Goal: Task Accomplishment & Management: Complete application form

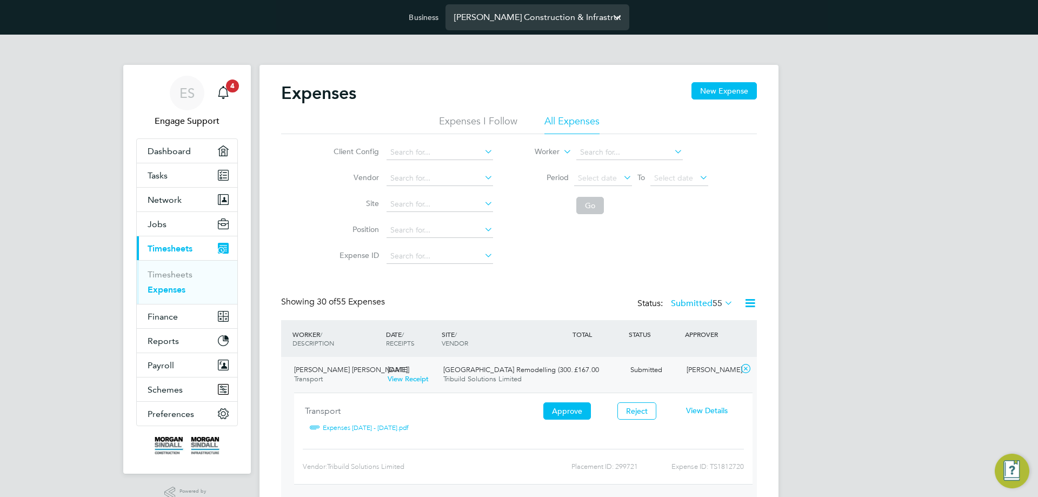
click at [489, 18] on input "[PERSON_NAME] Construction & Infrastructure Ltd" at bounding box center [538, 16] width 184 height 25
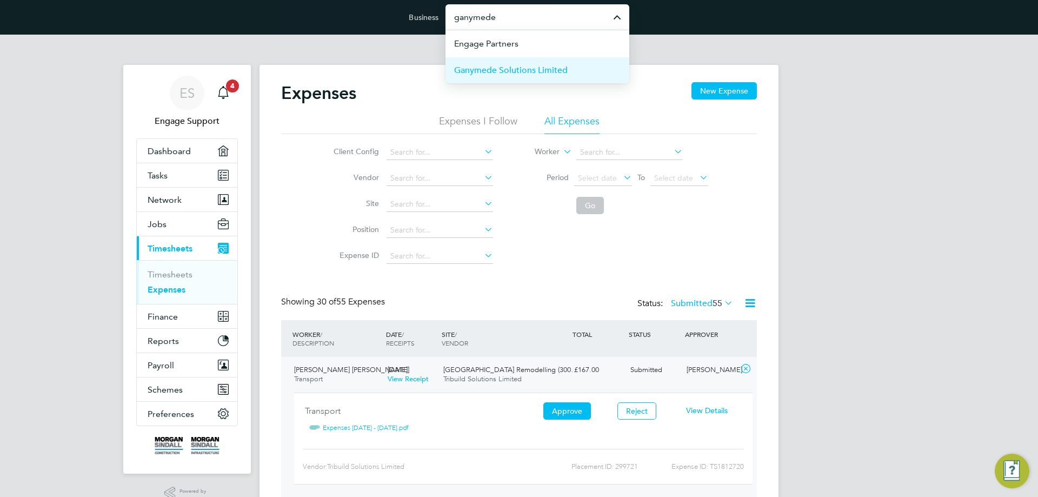
click at [481, 65] on span "Ganymede Solutions Limited" at bounding box center [511, 70] width 114 height 13
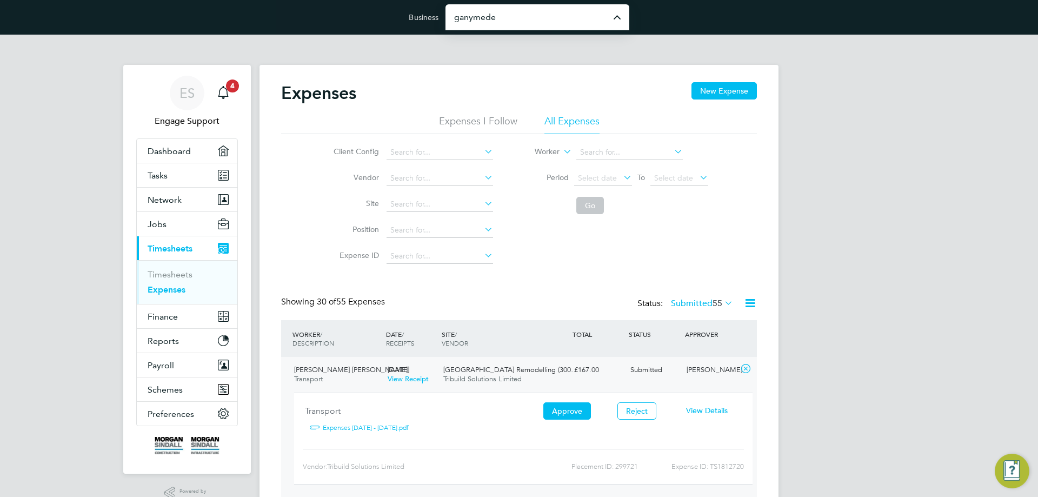
type input "Ganymede Solutions Limited"
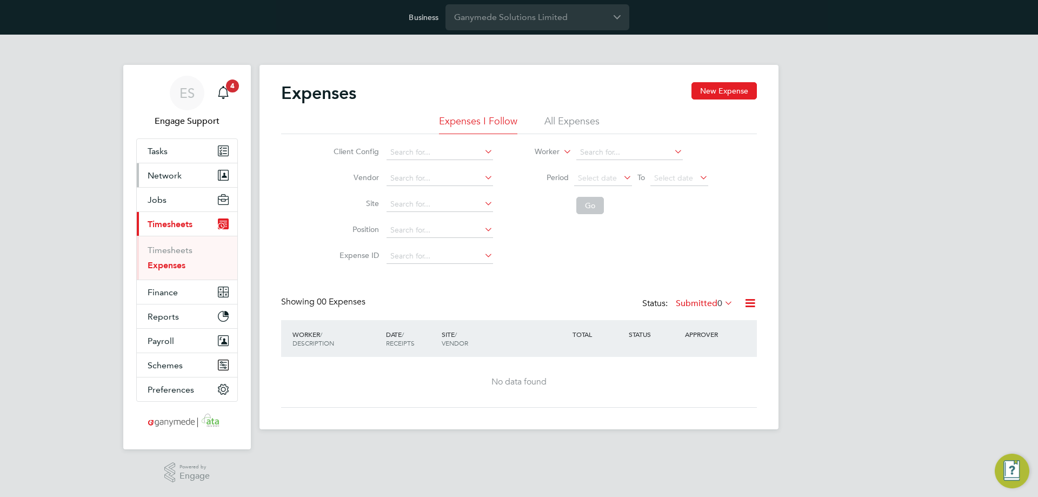
click at [165, 178] on span "Network" at bounding box center [165, 175] width 34 height 10
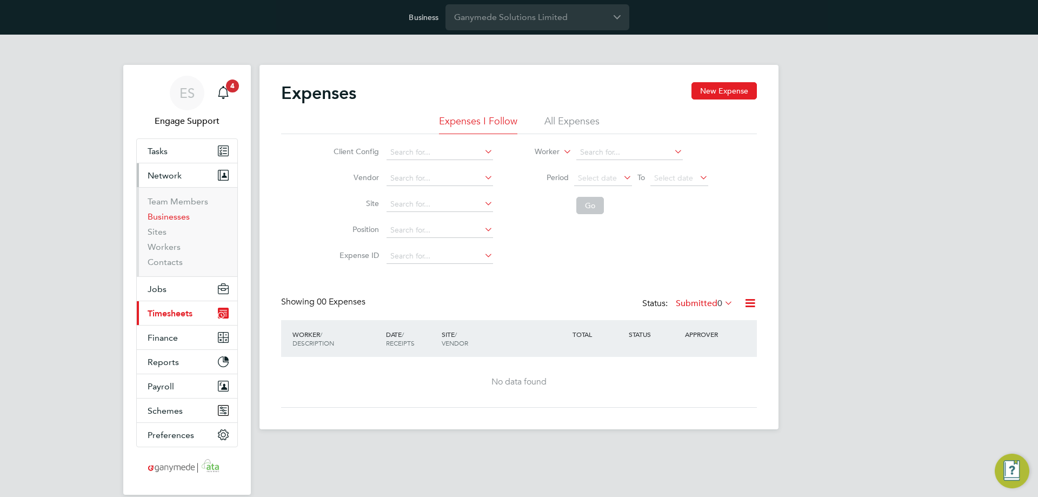
click at [179, 217] on link "Businesses" at bounding box center [169, 216] width 42 height 10
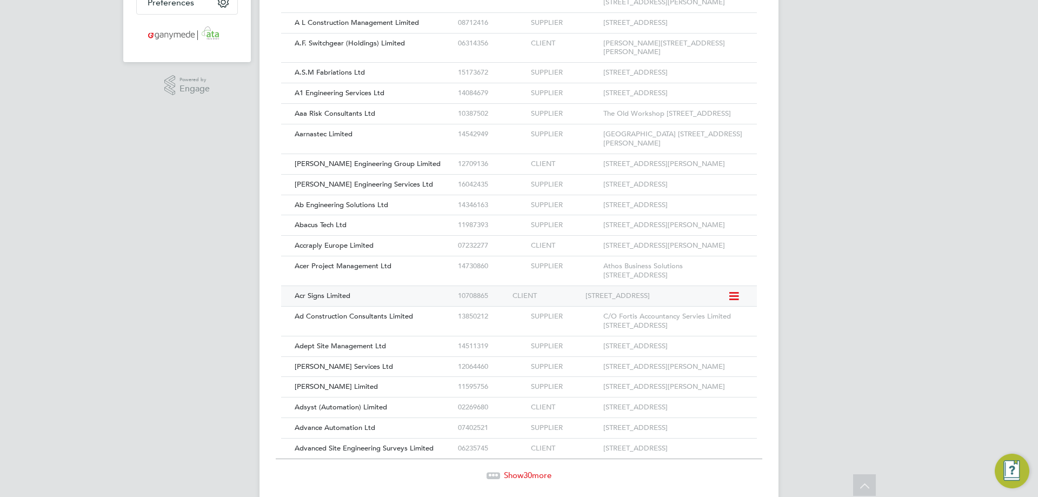
click at [375, 306] on div "Acr Signs Limited" at bounding box center [373, 296] width 163 height 20
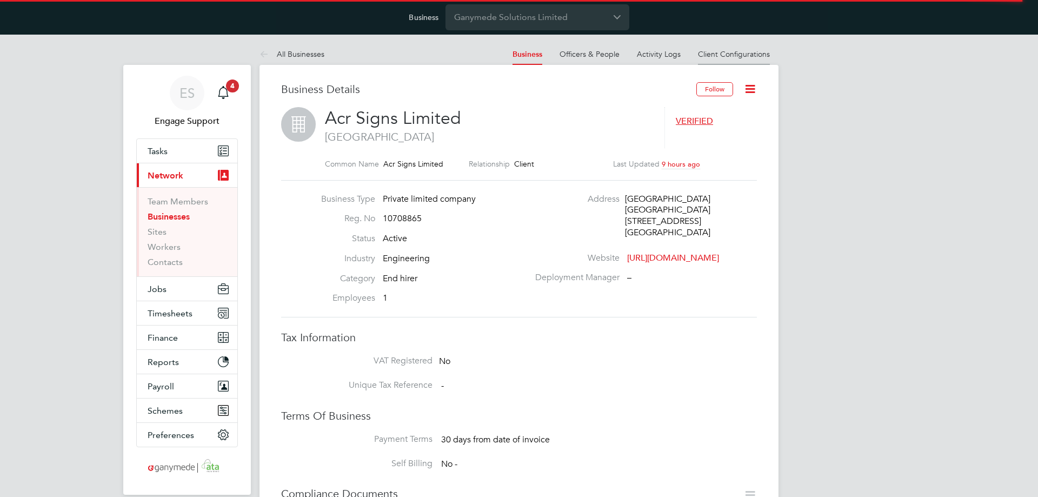
click at [738, 57] on link "Client Configurations" at bounding box center [734, 54] width 72 height 10
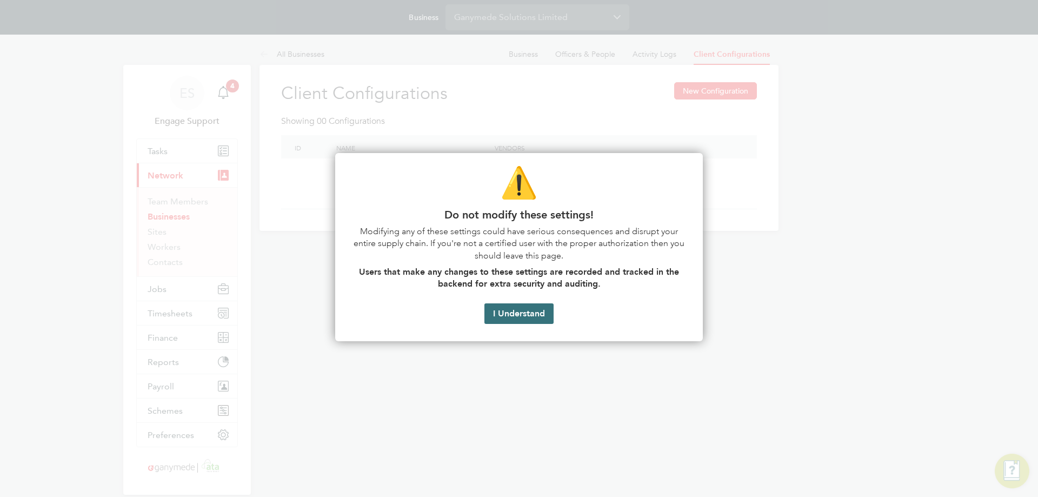
click at [530, 308] on button "I Understand" at bounding box center [519, 313] width 69 height 21
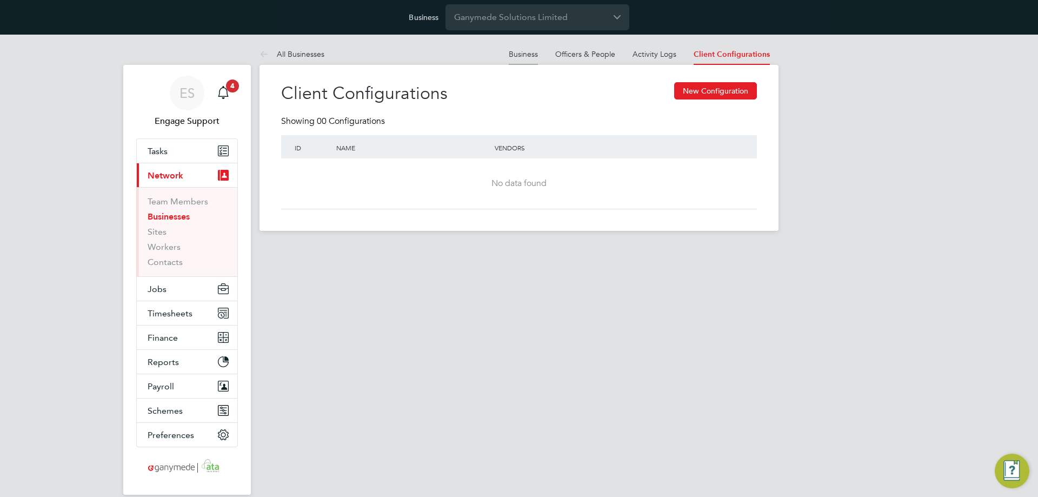
click at [538, 54] on link "Business" at bounding box center [523, 54] width 29 height 10
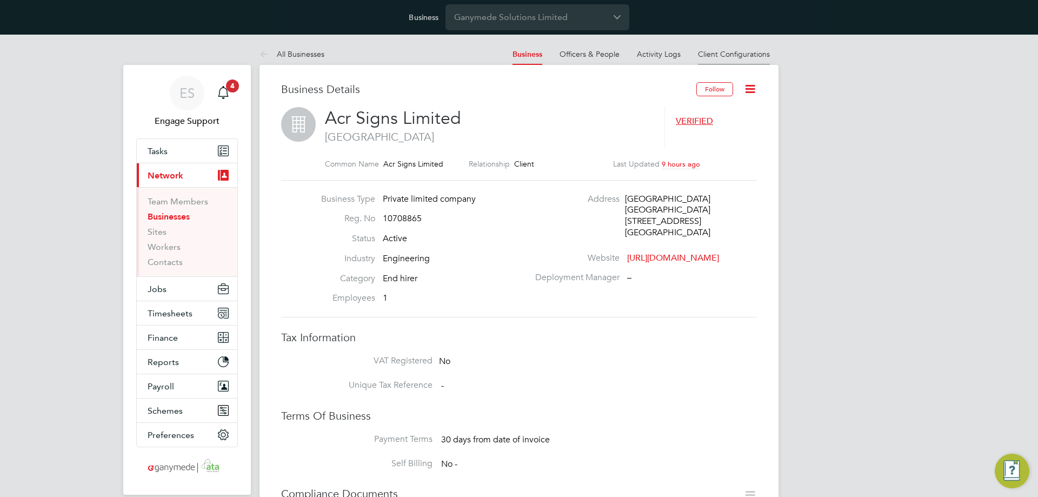
click at [758, 58] on link "Client Configurations" at bounding box center [734, 54] width 72 height 10
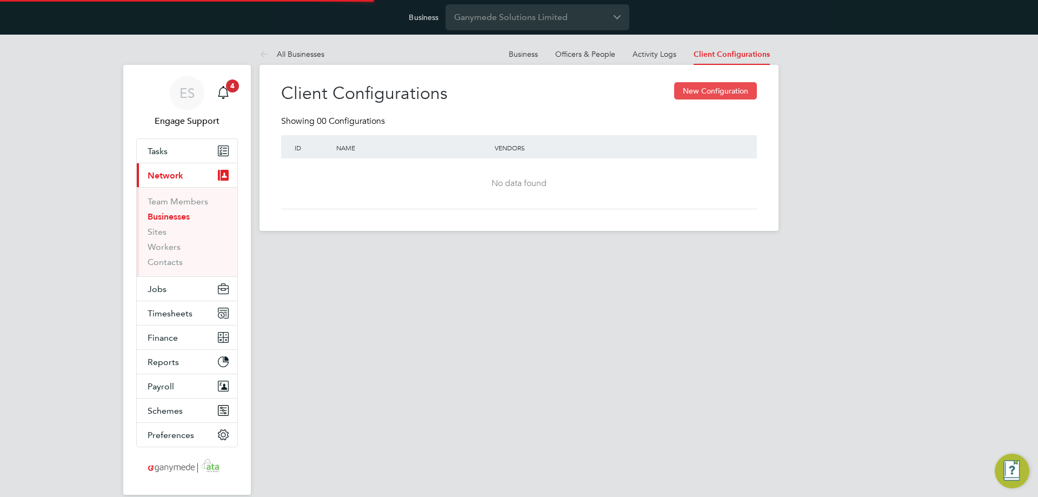
click at [745, 90] on button "New Configuration" at bounding box center [715, 90] width 83 height 17
type input "Letters & Digits"
type input "Automatically"
type input "No Limits"
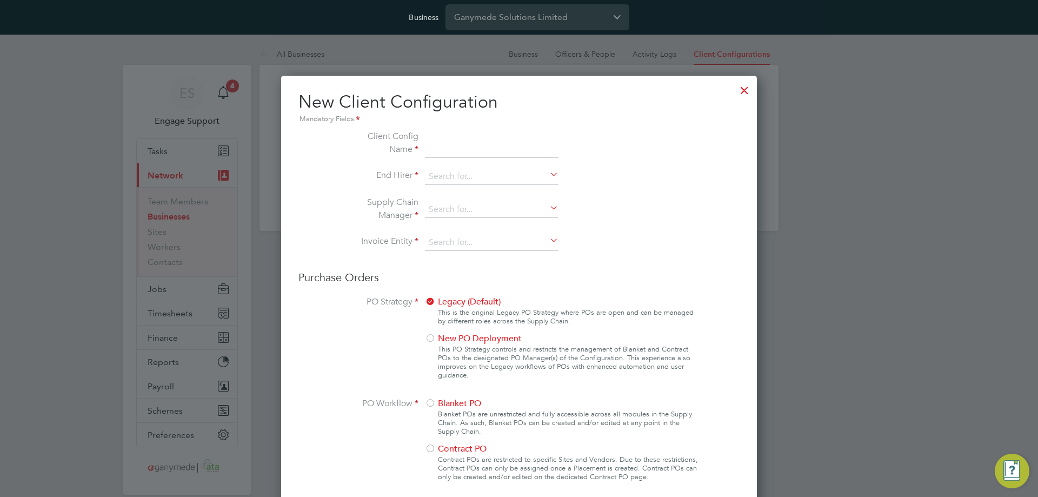
scroll to position [983, 476]
type input "ACR Signs"
click at [488, 174] on input at bounding box center [492, 177] width 134 height 16
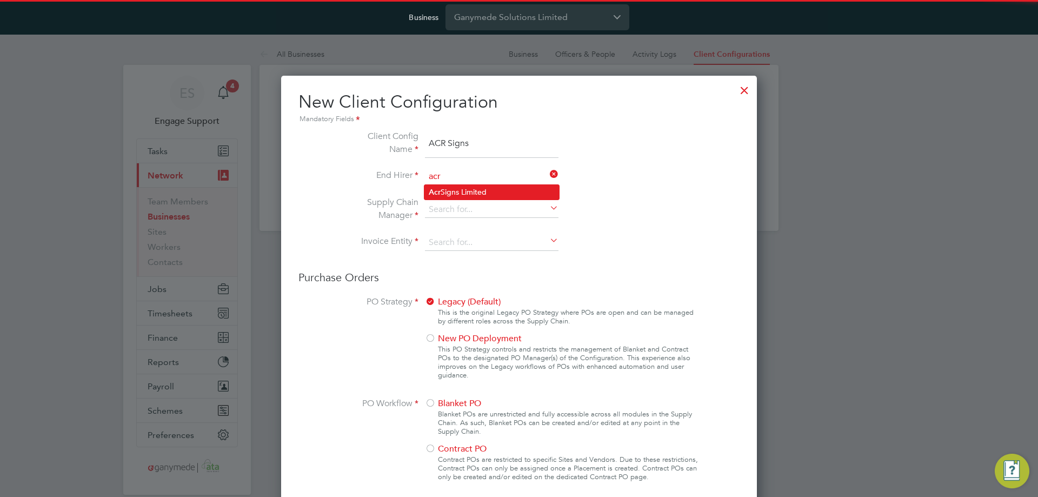
click at [478, 188] on li "Acr Signs Limited" at bounding box center [492, 192] width 135 height 15
type input "Acr Signs Limited"
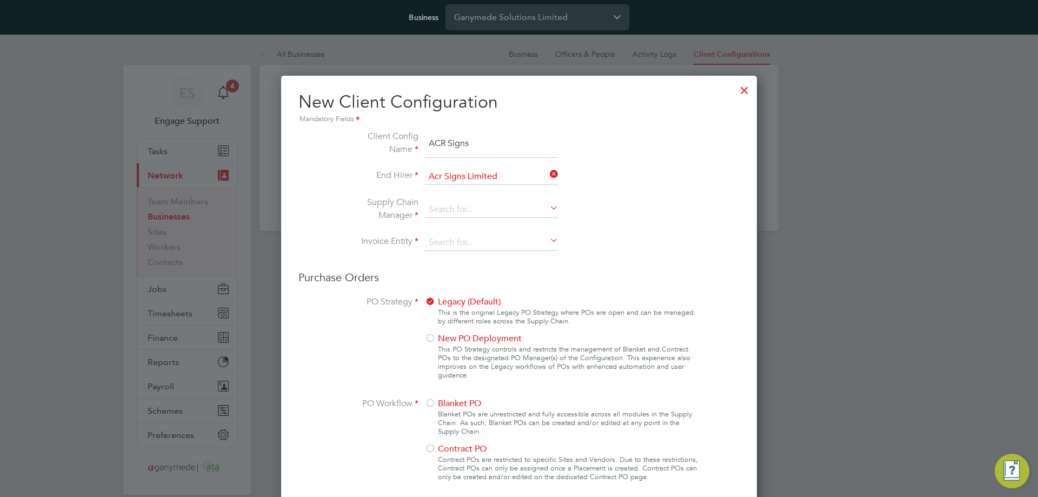
click at [481, 145] on input "ACR Signs" at bounding box center [492, 144] width 134 height 28
type input "ACR Signs Limited"
click at [453, 203] on input at bounding box center [492, 210] width 134 height 16
click at [448, 220] on li "Gan ymede Solutions Limited" at bounding box center [492, 225] width 135 height 15
type input "Ganymede Solutions Limited"
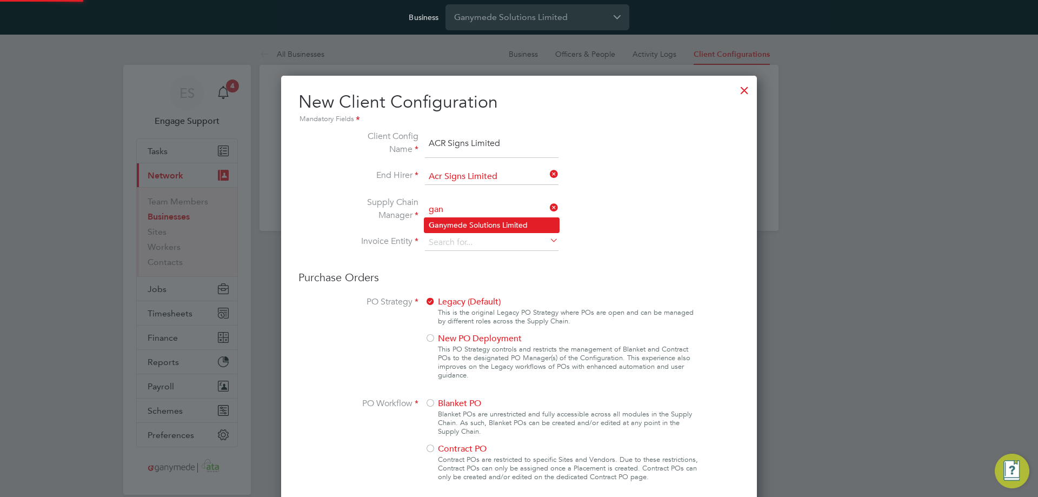
type input "Ganymede Solutions Limited"
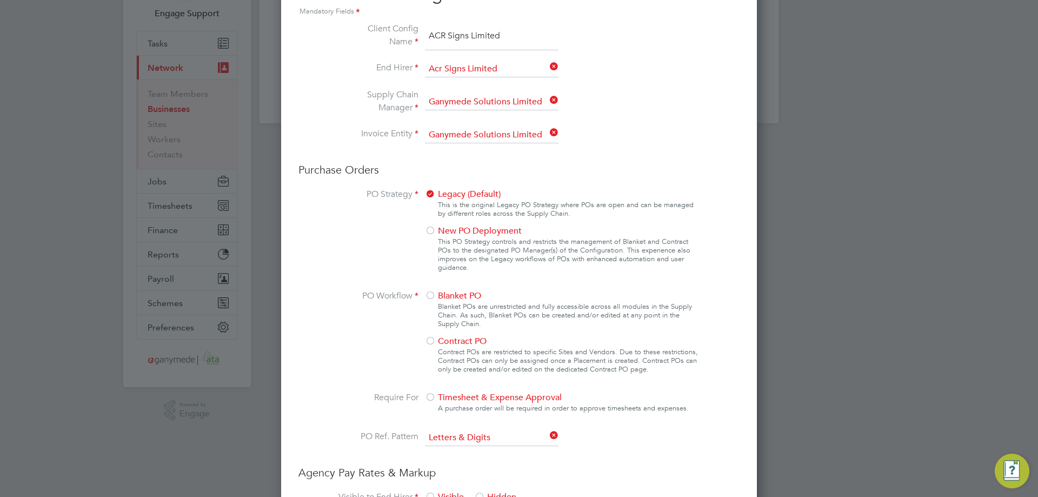
scroll to position [108, 0]
click at [434, 294] on div at bounding box center [430, 295] width 11 height 11
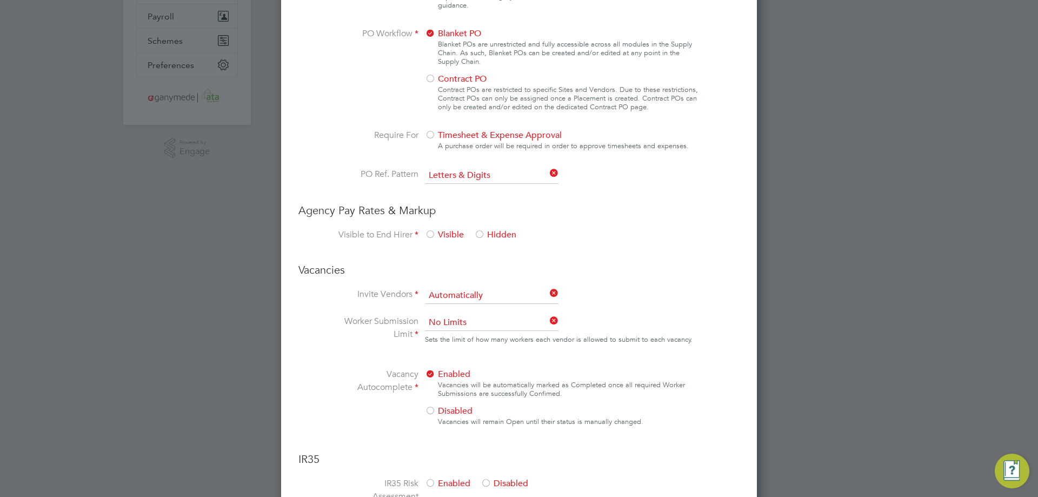
scroll to position [379, 0]
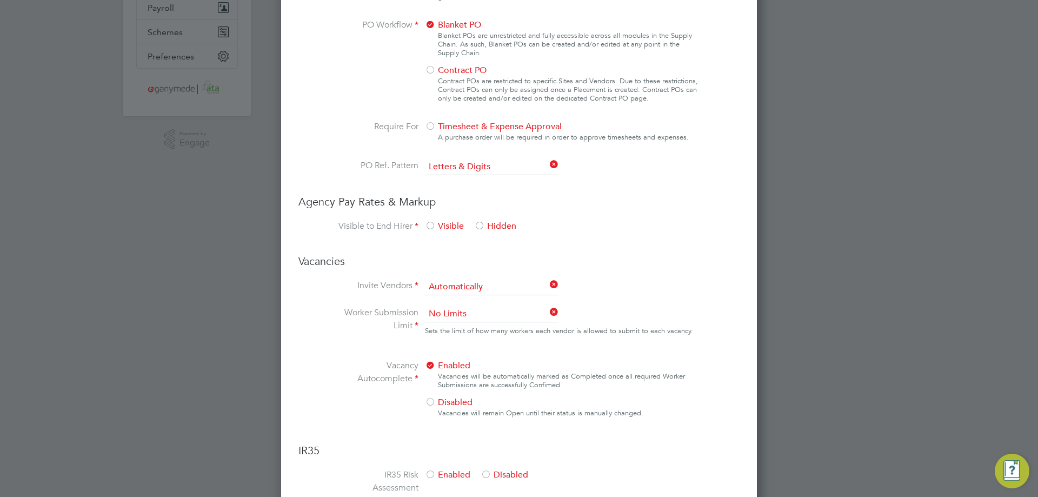
click at [432, 224] on div at bounding box center [430, 226] width 11 height 11
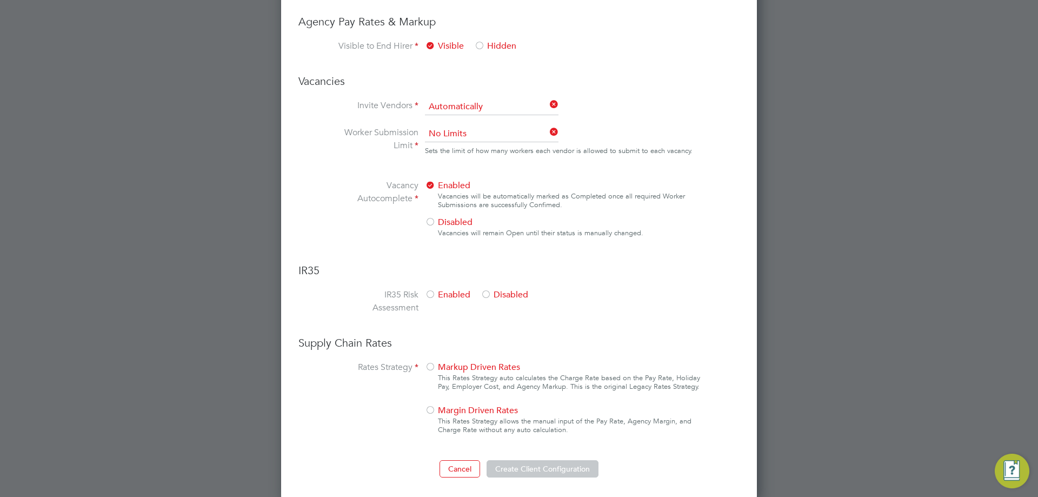
scroll to position [561, 0]
click at [427, 297] on div at bounding box center [430, 293] width 11 height 11
click at [430, 367] on div at bounding box center [430, 365] width 11 height 11
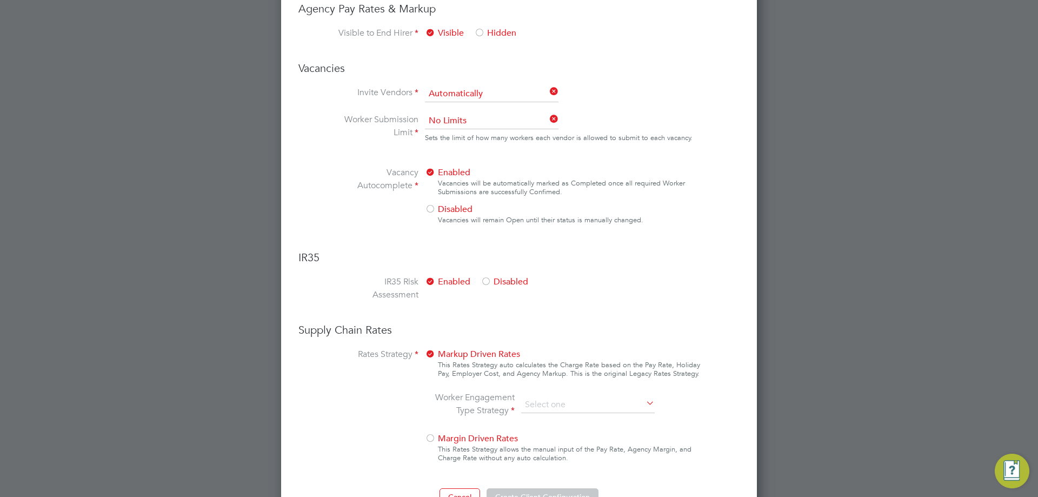
scroll to position [602, 0]
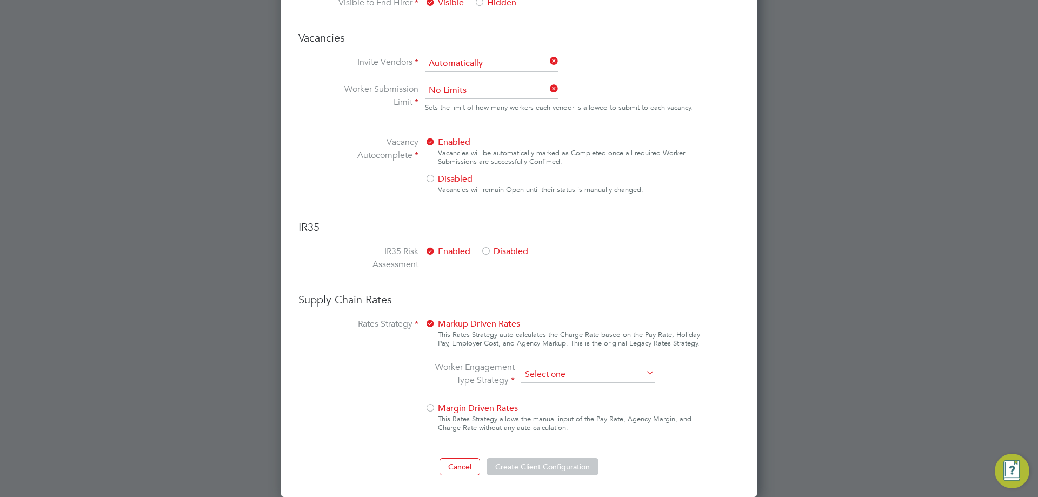
click at [564, 370] on input at bounding box center [588, 375] width 134 height 16
click at [575, 405] on li "PAYE & Contract (Legacy)" at bounding box center [588, 404] width 135 height 14
type input "PAYE & Contract (Legacy)"
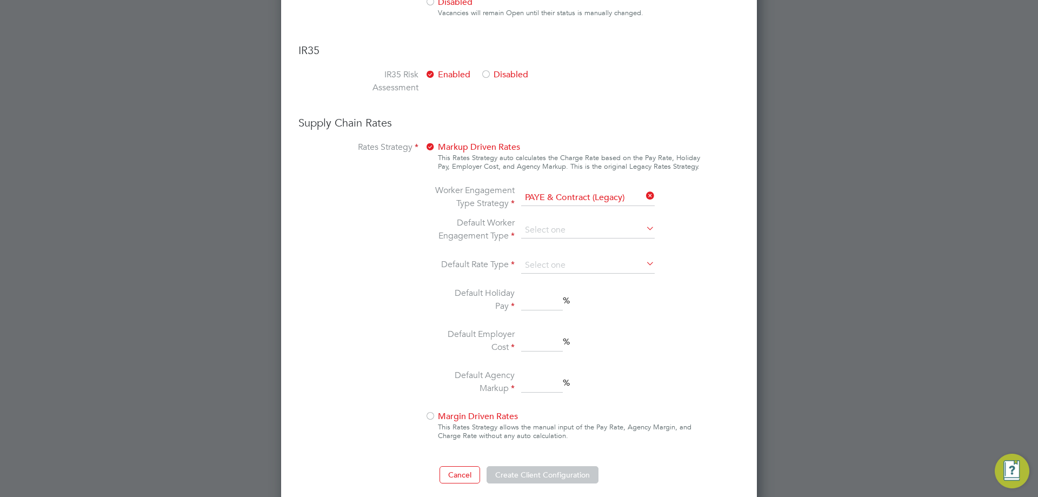
scroll to position [787, 0]
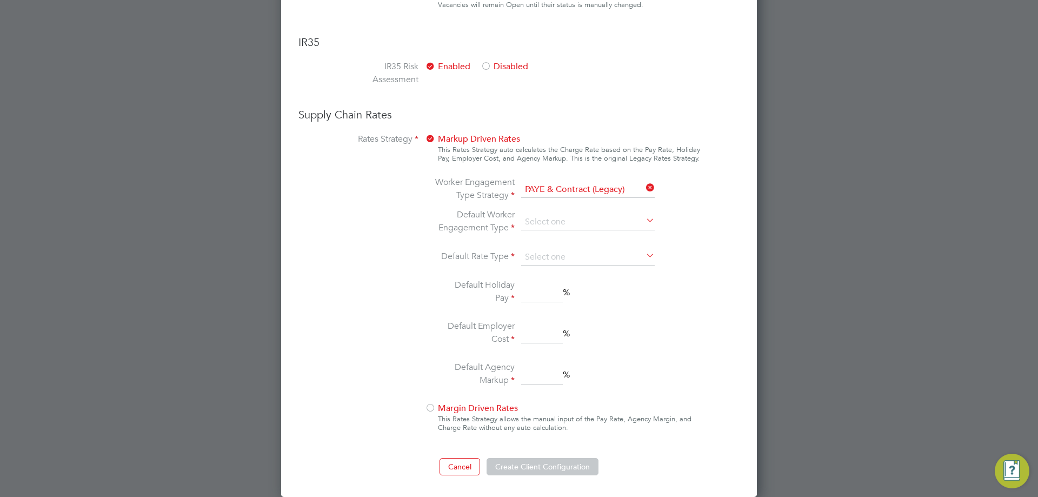
click at [557, 209] on li "Default Worker Engagement Type" at bounding box center [548, 222] width 228 height 28
click at [560, 221] on input at bounding box center [588, 222] width 134 height 16
click at [561, 235] on li "Contract" at bounding box center [588, 237] width 135 height 14
type input "Contract"
click at [558, 252] on input at bounding box center [588, 257] width 134 height 16
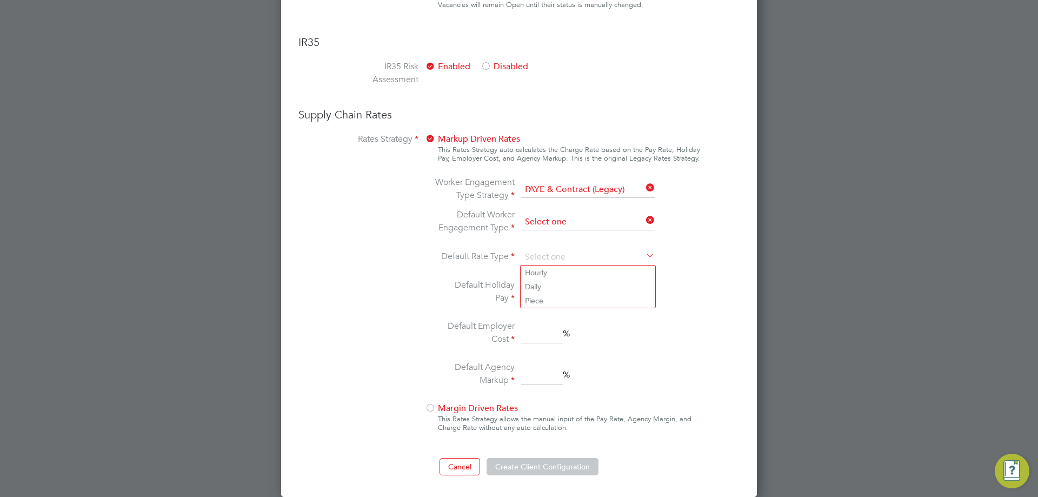
drag, startPoint x: 562, startPoint y: 215, endPoint x: 566, endPoint y: 227, distance: 13.0
click at [563, 216] on input at bounding box center [588, 222] width 134 height 16
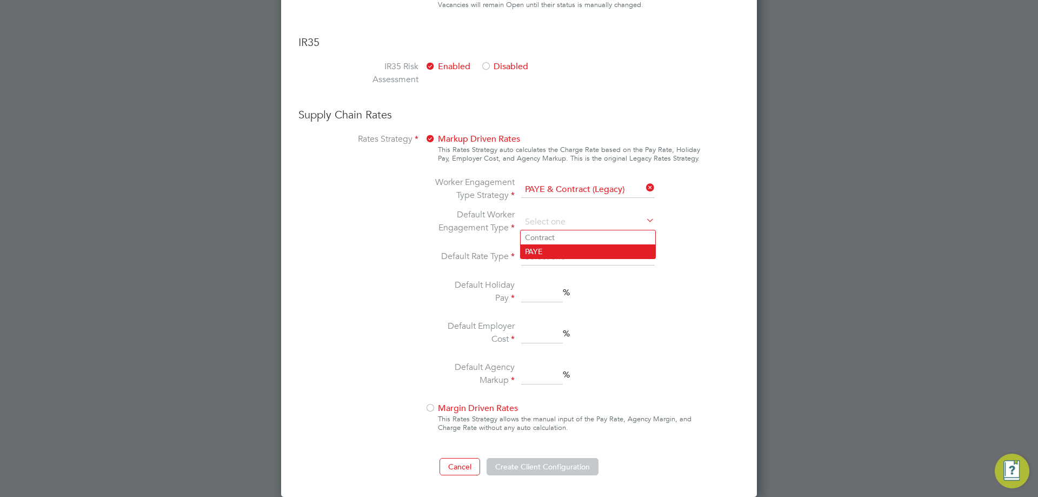
click at [567, 250] on li "PAYE" at bounding box center [588, 251] width 135 height 14
type input "PAYE"
click at [566, 260] on input at bounding box center [588, 257] width 134 height 16
click at [567, 272] on li "Hourly" at bounding box center [588, 273] width 135 height 14
type input "Hourly"
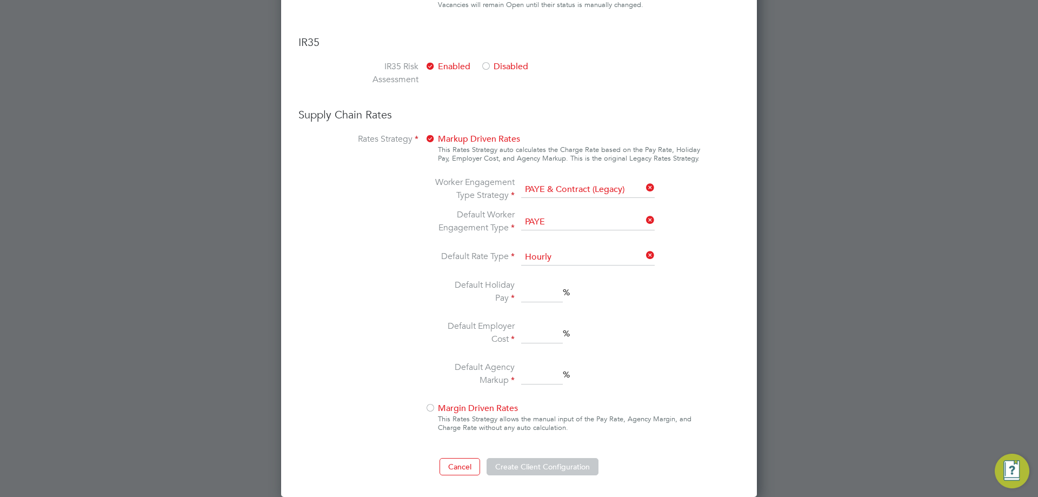
click at [549, 295] on input at bounding box center [542, 292] width 42 height 19
type input "12"
click at [544, 335] on input at bounding box center [542, 333] width 42 height 19
type input "14"
click at [541, 380] on input at bounding box center [542, 374] width 42 height 19
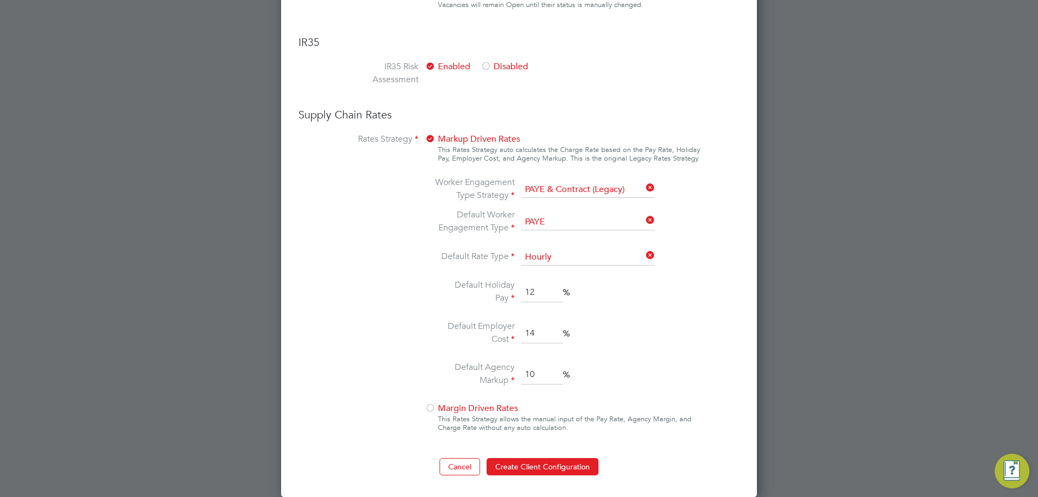
type input "10"
click at [395, 346] on label "Rates Strategy" at bounding box center [377, 285] width 81 height 304
click at [525, 463] on button "Create Client Configuration" at bounding box center [543, 466] width 112 height 17
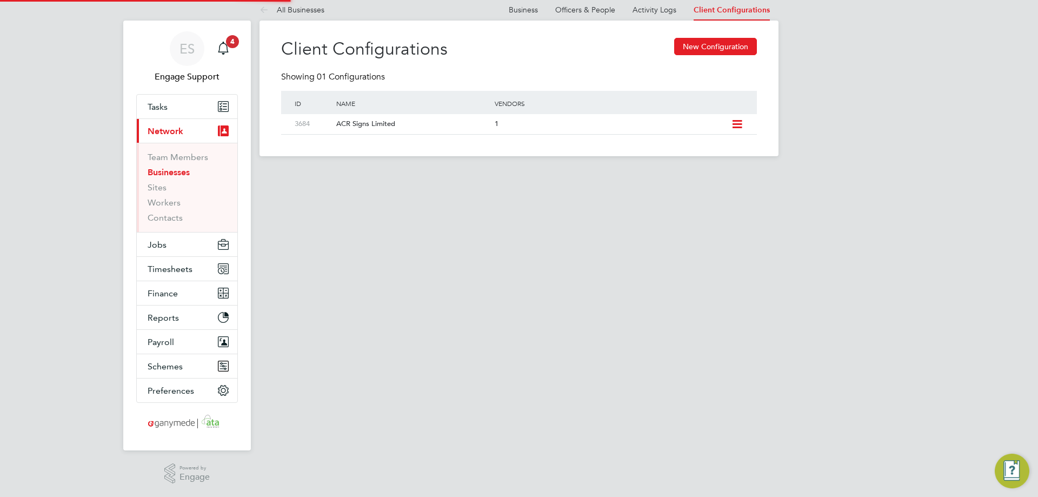
scroll to position [0, 0]
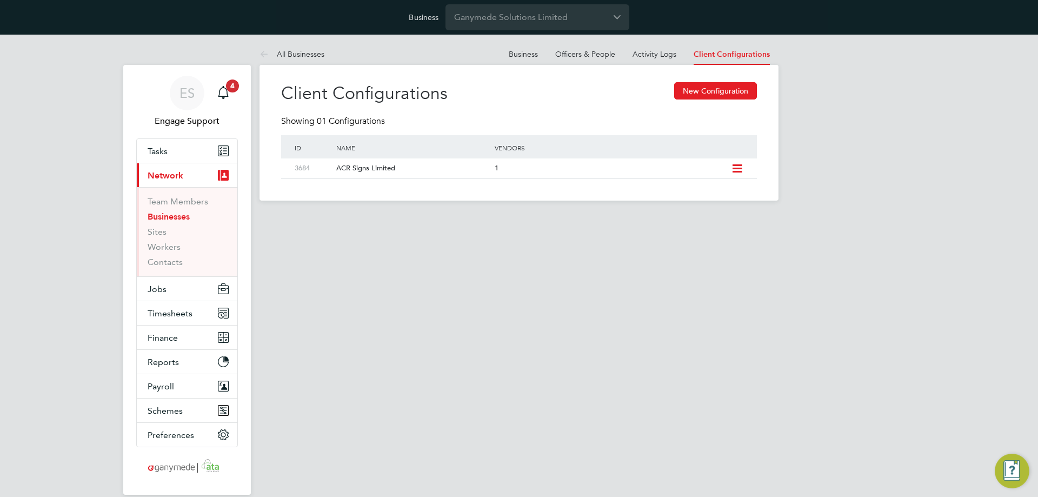
click at [309, 218] on html "Business Ganymede Solutions Limited ES Engage Support Notifications 4 Applicati…" at bounding box center [519, 109] width 1038 height 218
